Goal: Communication & Community: Connect with others

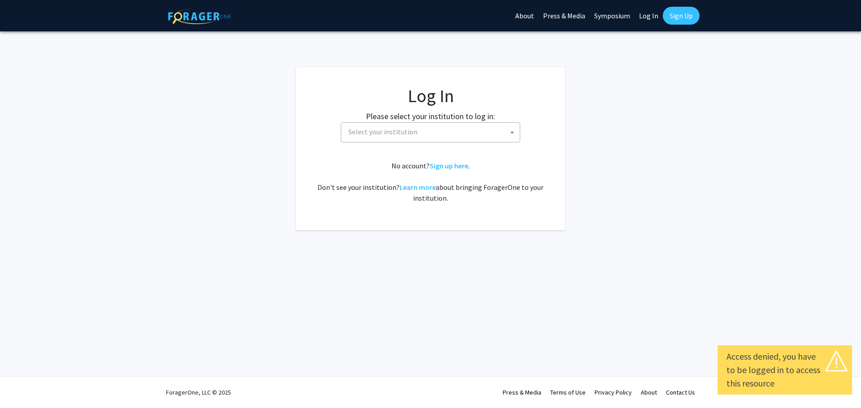
select select
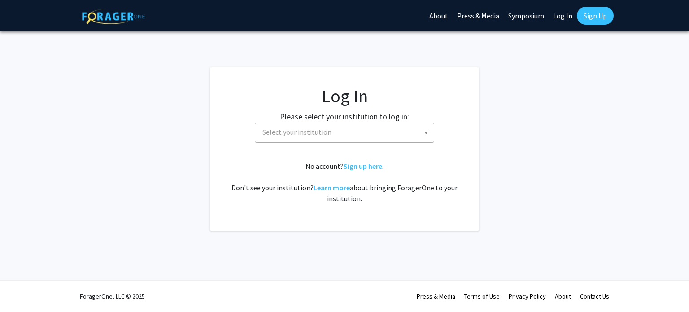
click at [410, 153] on fg-card-body "Log In Please select your institution to log in: [GEOGRAPHIC_DATA] [GEOGRAPHIC_…" at bounding box center [344, 148] width 233 height 127
click at [395, 137] on span "Select your institution" at bounding box center [346, 132] width 175 height 18
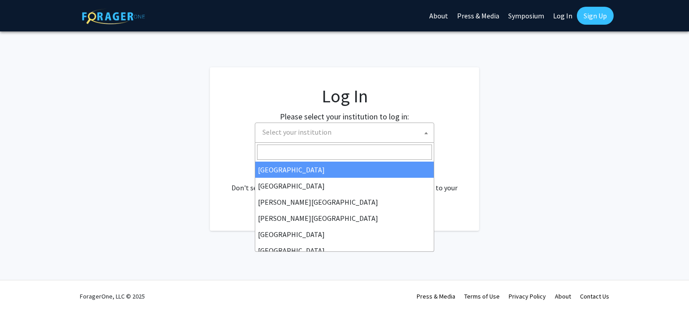
click at [545, 109] on fg-login "Log In Please select your institution to log in: [GEOGRAPHIC_DATA] [GEOGRAPHIC_…" at bounding box center [344, 148] width 689 height 163
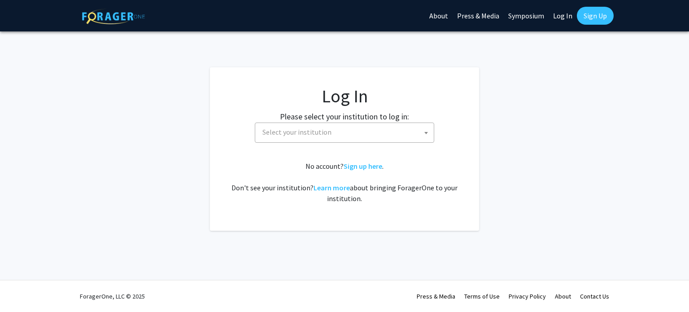
click at [349, 130] on span "Select your institution" at bounding box center [346, 132] width 175 height 18
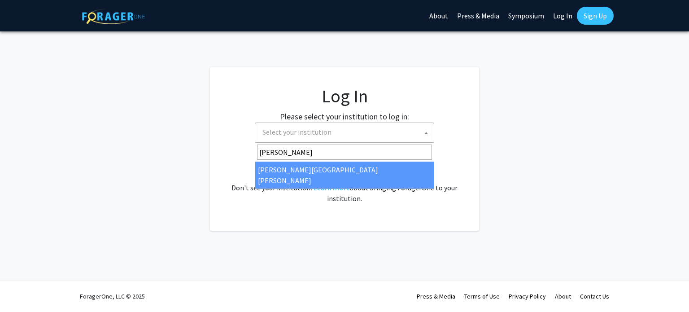
type input "[PERSON_NAME]"
select select "1"
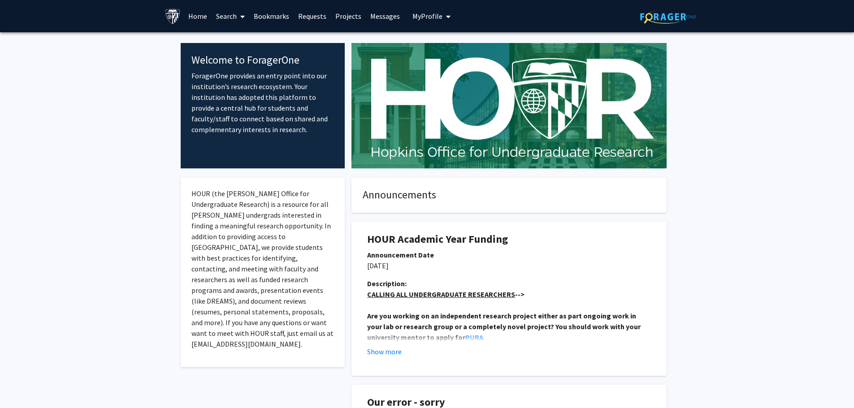
click at [317, 14] on link "Requests" at bounding box center [312, 15] width 37 height 31
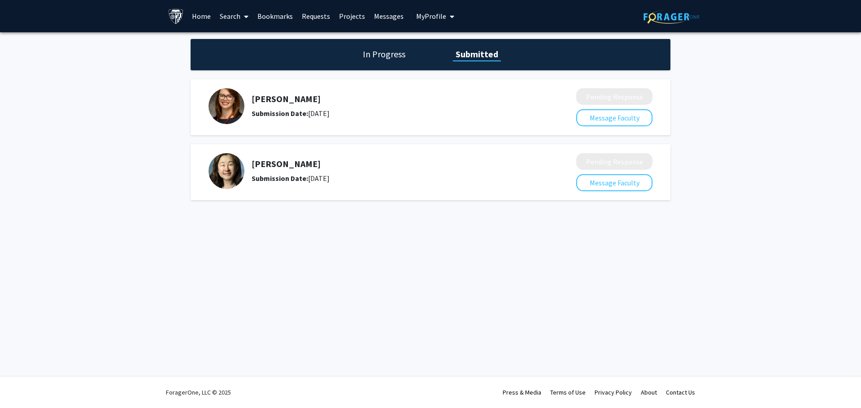
click at [493, 55] on h1 "Submitted" at bounding box center [477, 54] width 48 height 13
click at [431, 14] on span "My Profile" at bounding box center [431, 16] width 30 height 9
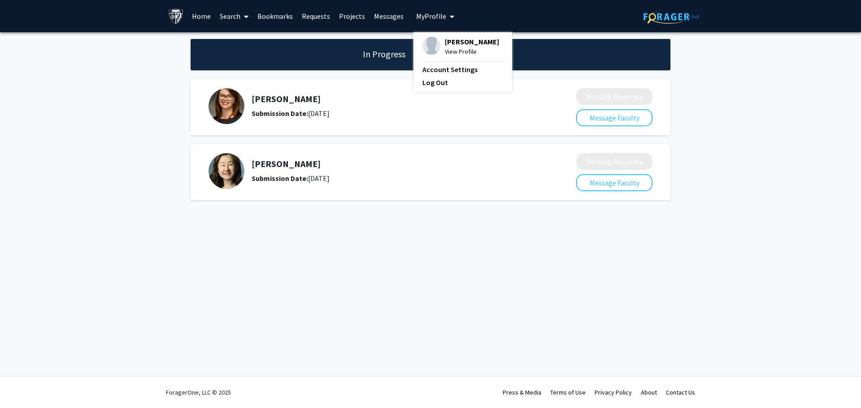
click at [431, 14] on span "My Profile" at bounding box center [431, 16] width 30 height 9
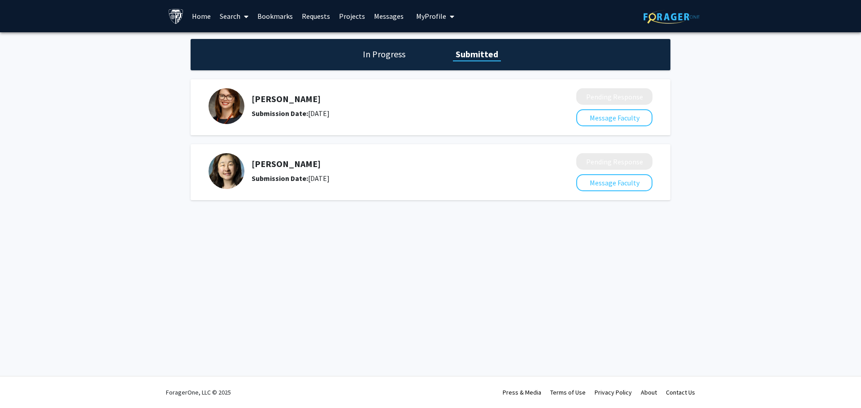
click at [389, 17] on link "Messages" at bounding box center [388, 15] width 39 height 31
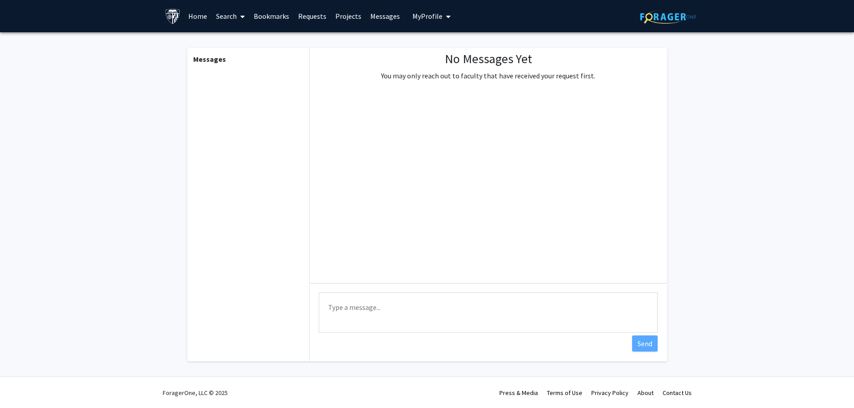
click at [348, 16] on link "Projects" at bounding box center [348, 15] width 35 height 31
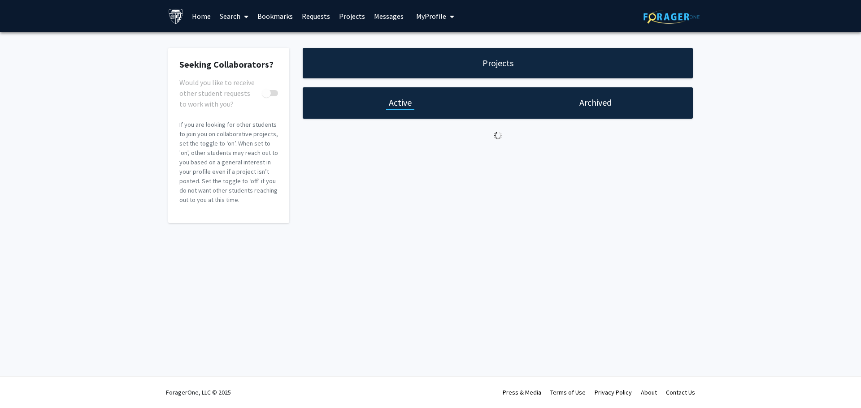
checkbox input "true"
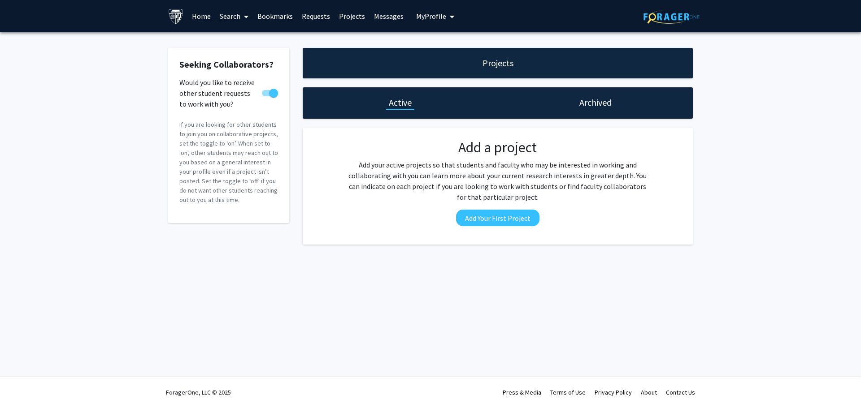
click at [598, 102] on h1 "Archived" at bounding box center [595, 102] width 32 height 13
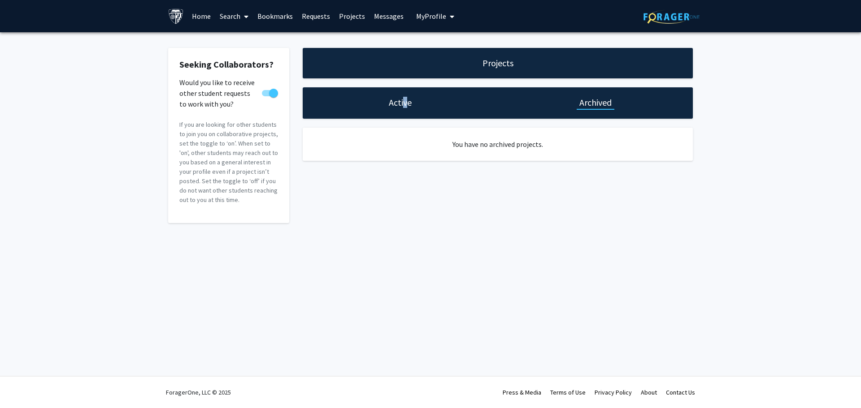
click at [404, 101] on h1 "Active" at bounding box center [400, 102] width 23 height 13
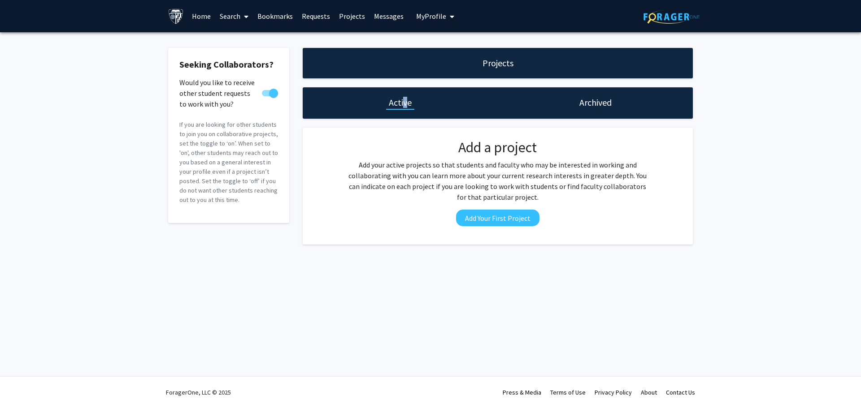
click at [356, 18] on link "Projects" at bounding box center [351, 15] width 35 height 31
drag, startPoint x: 295, startPoint y: 16, endPoint x: 300, endPoint y: 17, distance: 5.0
click at [295, 16] on link "Bookmarks" at bounding box center [275, 15] width 44 height 31
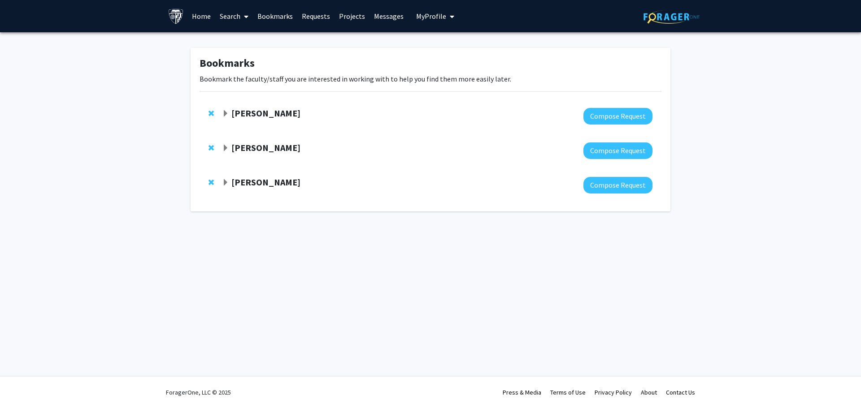
click at [304, 17] on link "Requests" at bounding box center [315, 15] width 37 height 31
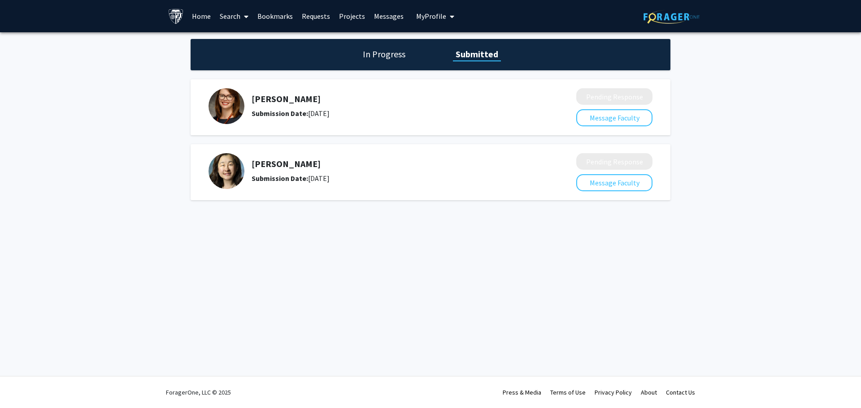
click at [402, 52] on h1 "In Progress" at bounding box center [384, 54] width 48 height 13
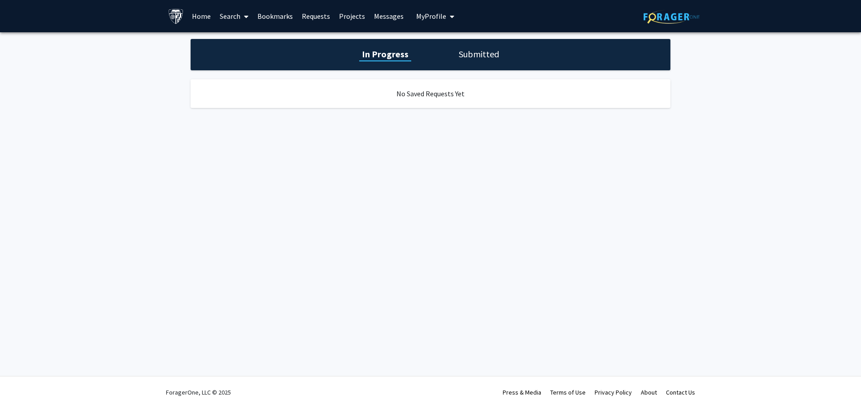
click at [471, 58] on h1 "Submitted" at bounding box center [479, 54] width 46 height 13
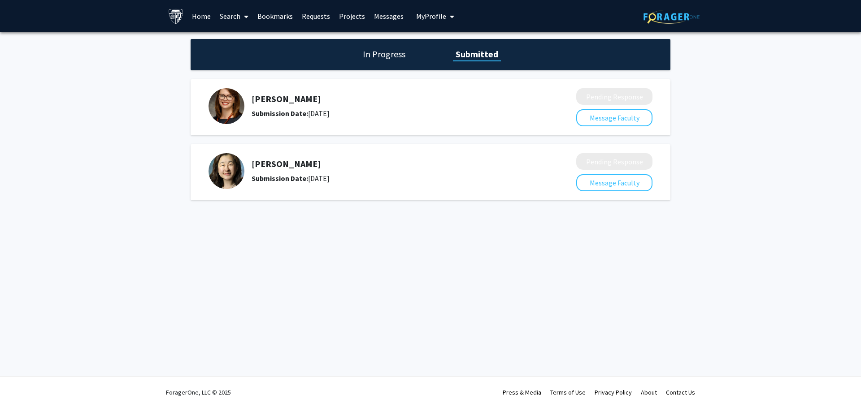
click at [281, 17] on link "Bookmarks" at bounding box center [275, 15] width 44 height 31
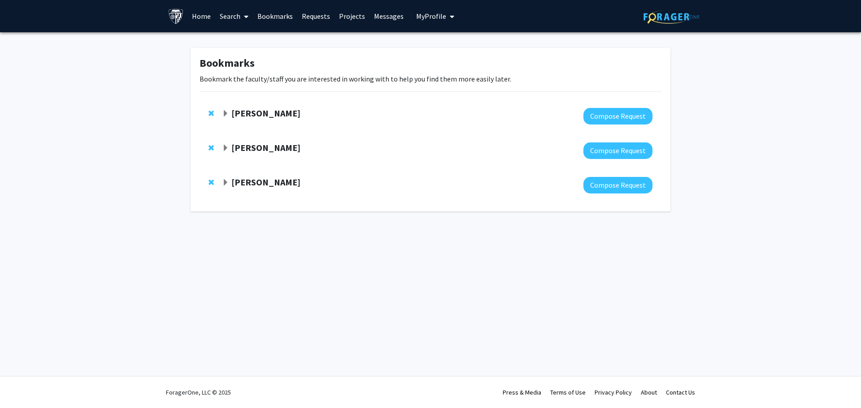
click at [230, 19] on link "Search" at bounding box center [234, 15] width 38 height 31
click at [232, 16] on link "Search" at bounding box center [234, 15] width 38 height 31
click at [278, 77] on span "Funding, Programs, & External Opportunities" at bounding box center [298, 77] width 166 height 18
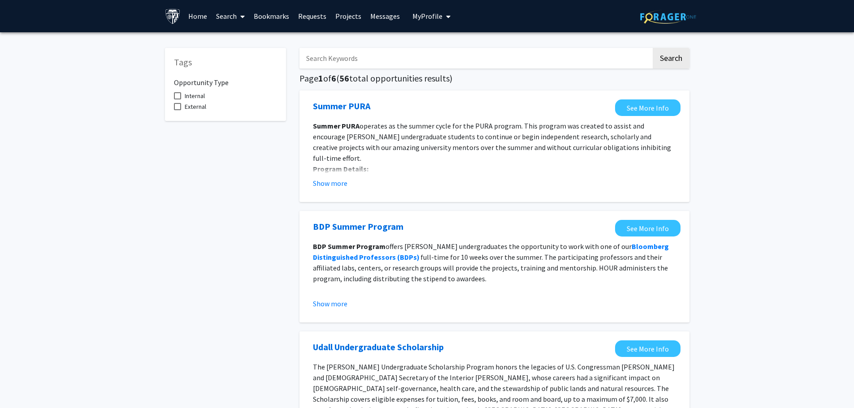
click at [511, 58] on input "Search Keywords" at bounding box center [476, 58] width 352 height 21
click at [653, 48] on button "Search" at bounding box center [671, 58] width 37 height 21
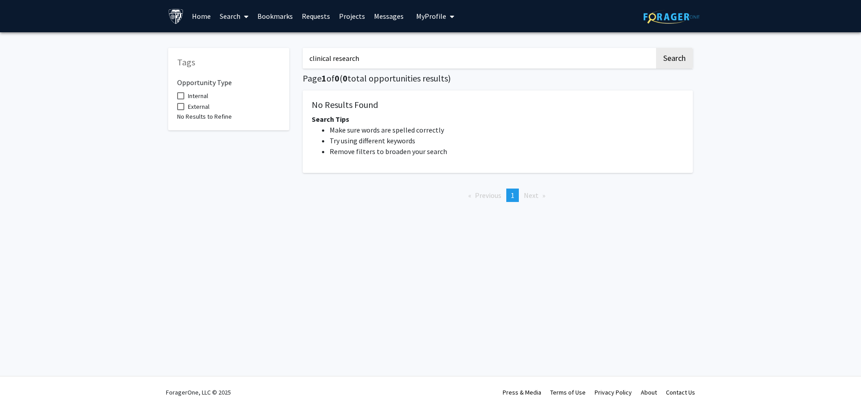
click at [359, 55] on input "clinical research" at bounding box center [479, 58] width 352 height 21
click at [656, 48] on button "Search" at bounding box center [674, 58] width 37 height 21
click at [353, 58] on input "FDA" at bounding box center [479, 58] width 352 height 21
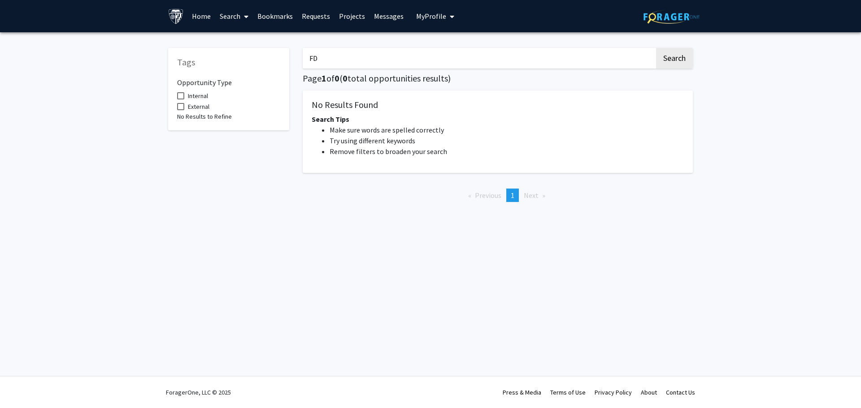
type input "F"
click at [656, 48] on button "Search" at bounding box center [674, 58] width 37 height 21
type input "C"
type input "NIMH"
click at [656, 48] on button "Search" at bounding box center [674, 58] width 37 height 21
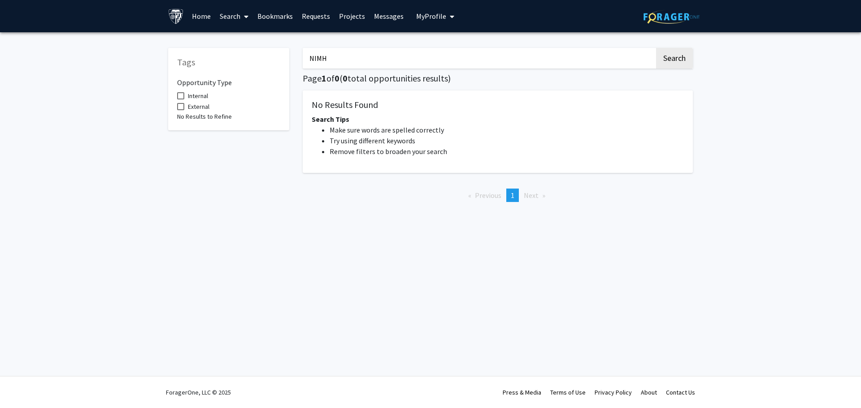
drag, startPoint x: 335, startPoint y: 58, endPoint x: 246, endPoint y: 61, distance: 88.8
click at [250, 60] on div "Tags Opportunity Type Internal External No Results to Refine NIMH Search Page 1…" at bounding box center [430, 124] width 538 height 170
type input "clinical"
click at [656, 48] on button "Search" at bounding box center [674, 58] width 37 height 21
drag, startPoint x: 345, startPoint y: 61, endPoint x: 267, endPoint y: 58, distance: 78.1
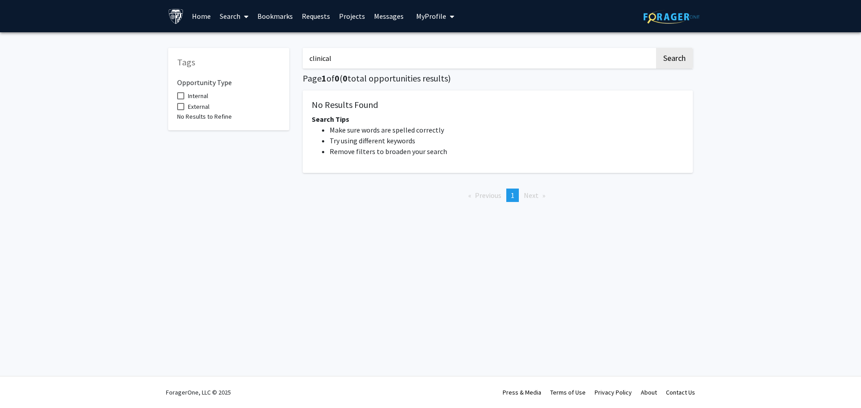
click at [268, 58] on div "Tags Opportunity Type Internal External No Results to Refine clinical Search Pa…" at bounding box center [430, 124] width 538 height 170
click at [656, 48] on button "Search" at bounding box center [674, 58] width 37 height 21
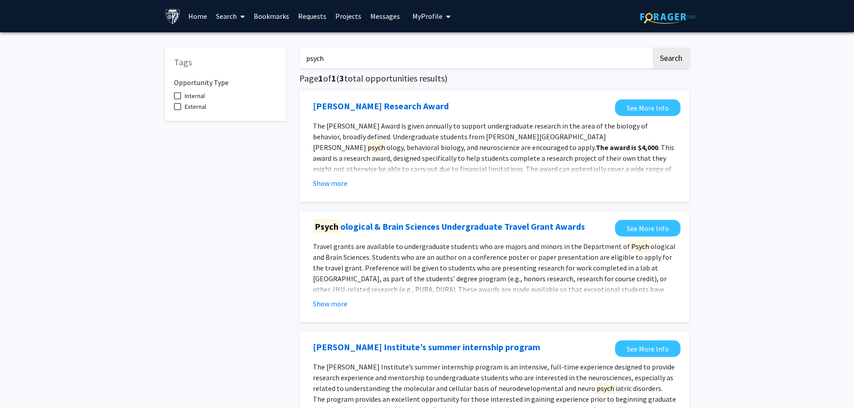
click at [323, 58] on input "psych" at bounding box center [476, 58] width 352 height 21
type input "neuro"
click at [653, 48] on button "Search" at bounding box center [671, 58] width 37 height 21
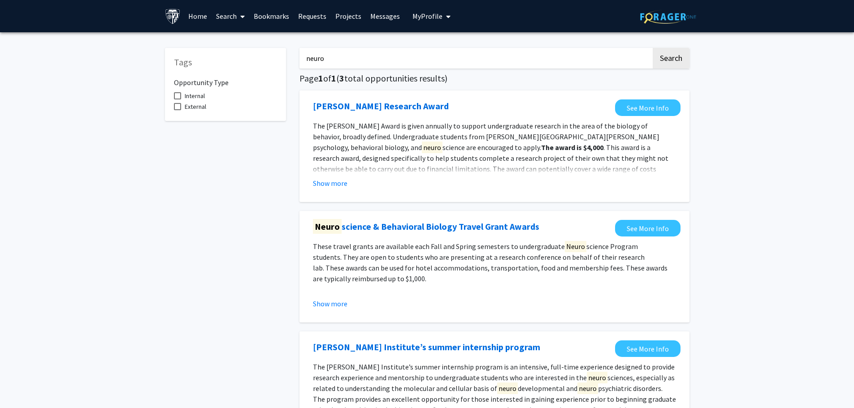
click at [195, 18] on link "Home" at bounding box center [198, 15] width 28 height 31
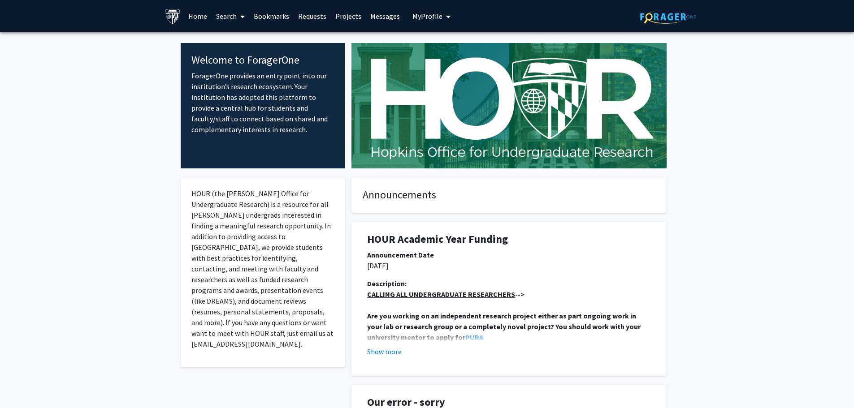
click at [265, 15] on link "Bookmarks" at bounding box center [271, 15] width 44 height 31
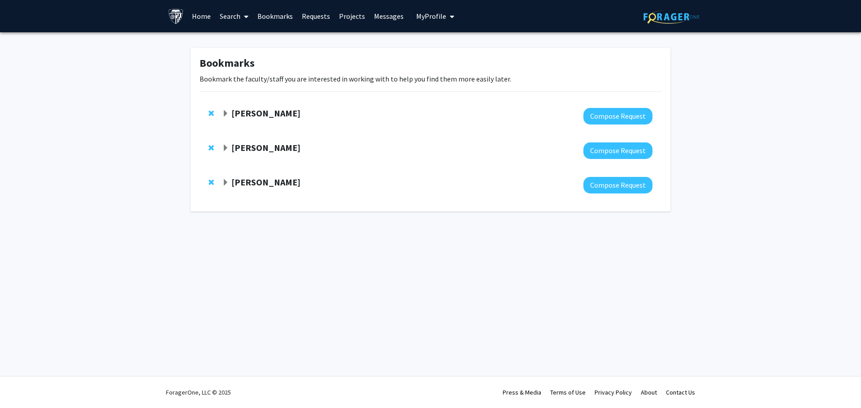
click at [314, 12] on link "Requests" at bounding box center [315, 15] width 37 height 31
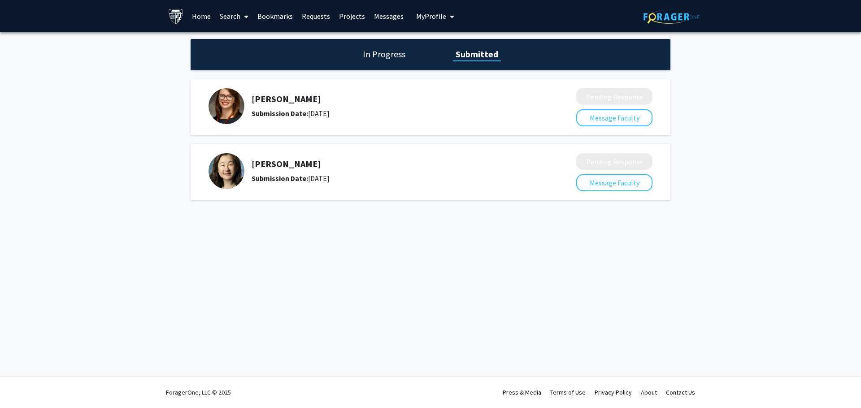
click at [359, 17] on link "Projects" at bounding box center [351, 15] width 35 height 31
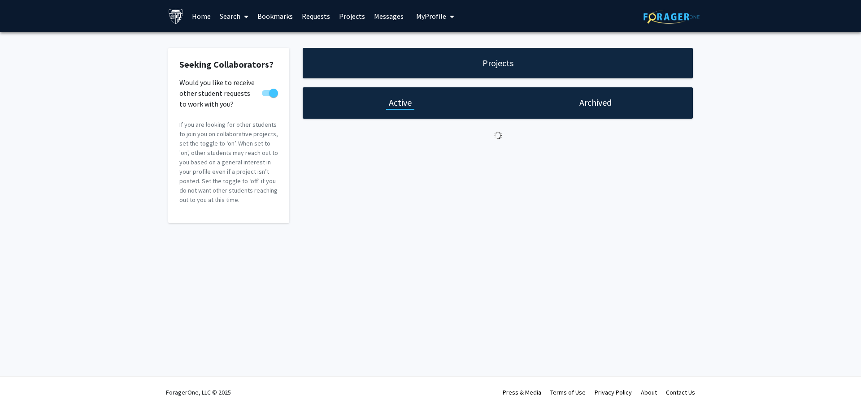
click at [395, 15] on link "Messages" at bounding box center [388, 15] width 39 height 31
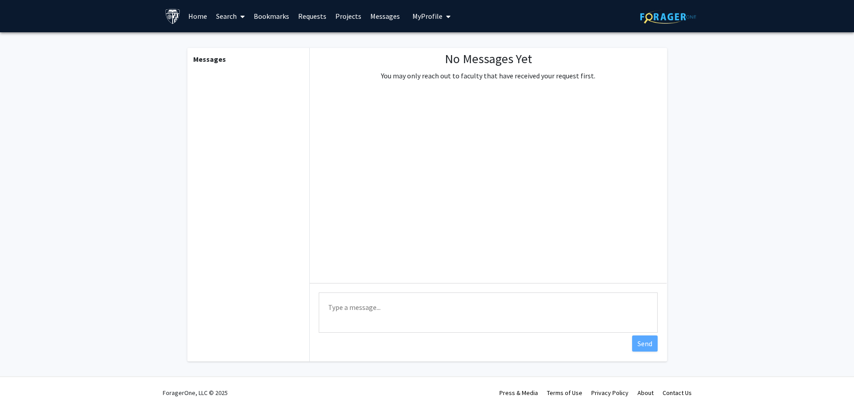
click at [419, 14] on span "My Profile" at bounding box center [428, 16] width 30 height 9
click at [688, 145] on fg-messaging "Messages No Messages Yet You may only reach out to faculty that have received y…" at bounding box center [427, 207] width 854 height 350
click at [375, 10] on link "Messages" at bounding box center [385, 15] width 39 height 31
click at [342, 9] on link "Projects" at bounding box center [348, 15] width 35 height 31
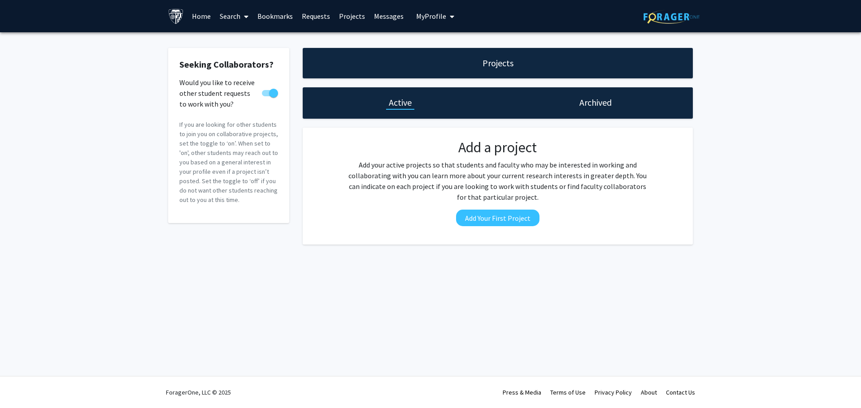
click at [320, 17] on link "Requests" at bounding box center [315, 15] width 37 height 31
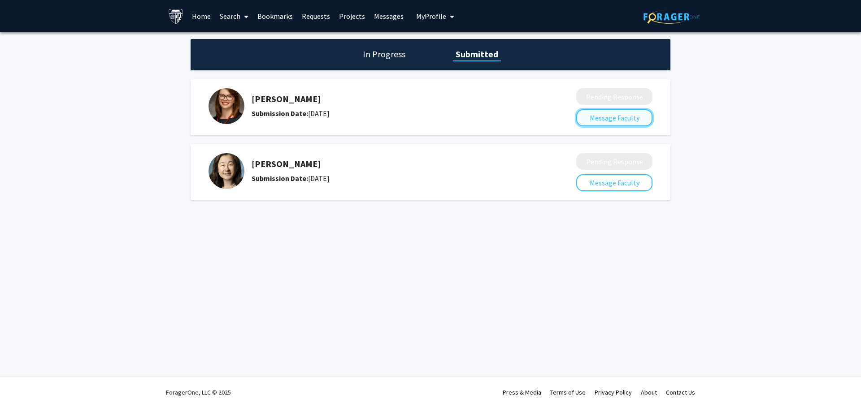
click at [636, 117] on button "Message Faculty" at bounding box center [614, 117] width 76 height 17
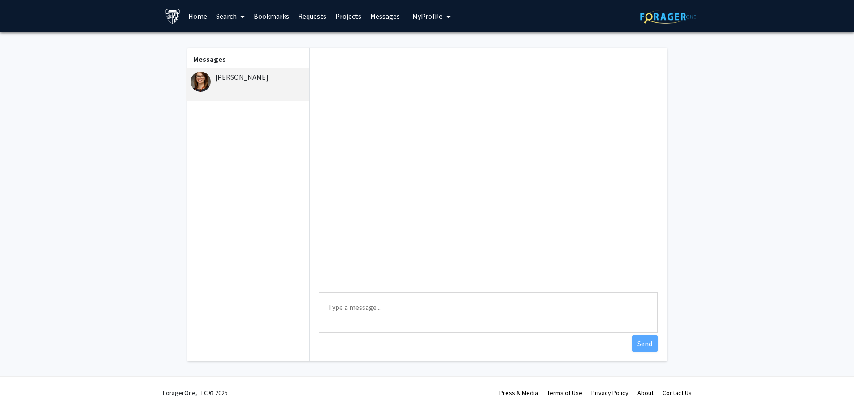
click at [369, 295] on textarea "Type a message" at bounding box center [488, 313] width 339 height 40
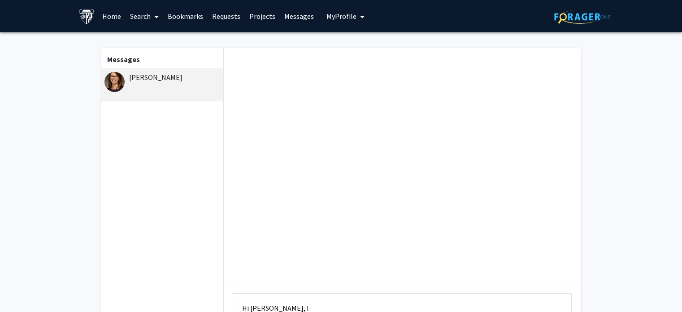
type textarea "Hi Casey, I"
click at [231, 18] on link "Requests" at bounding box center [226, 15] width 37 height 31
